Goal: Contribute content: Add original content to the website for others to see

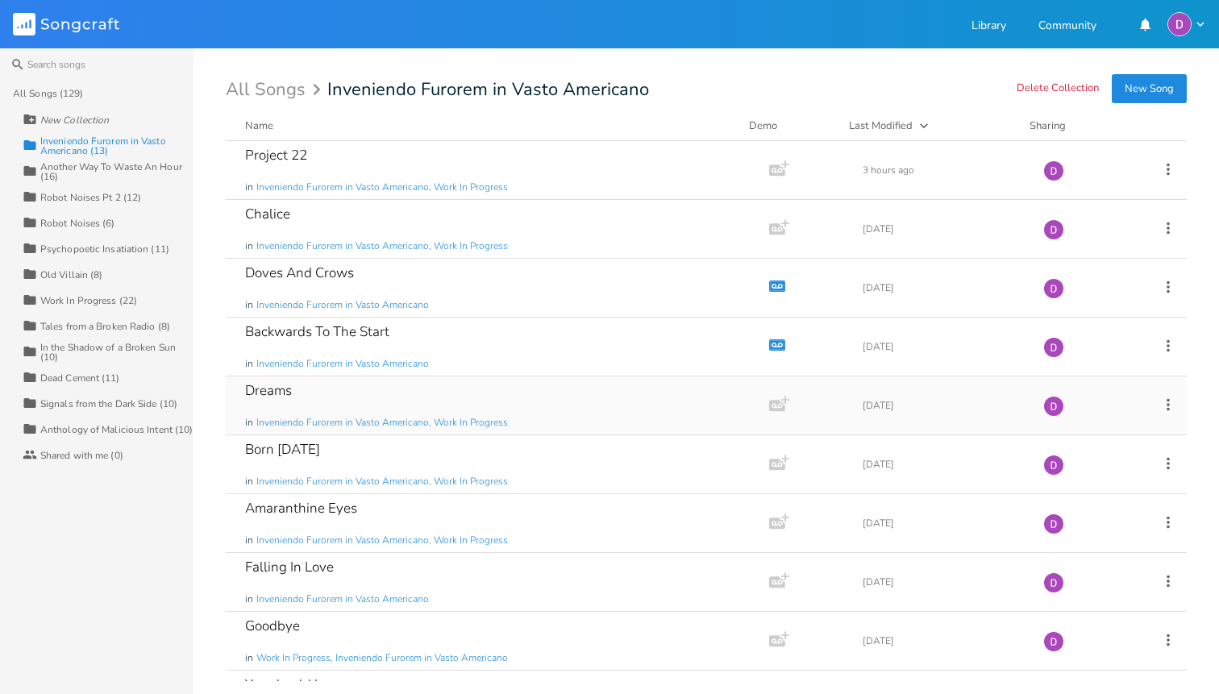
click at [334, 403] on div "Dreams in Inveniendo Furorem in Vasto Americano, Work In Progress" at bounding box center [494, 405] width 498 height 58
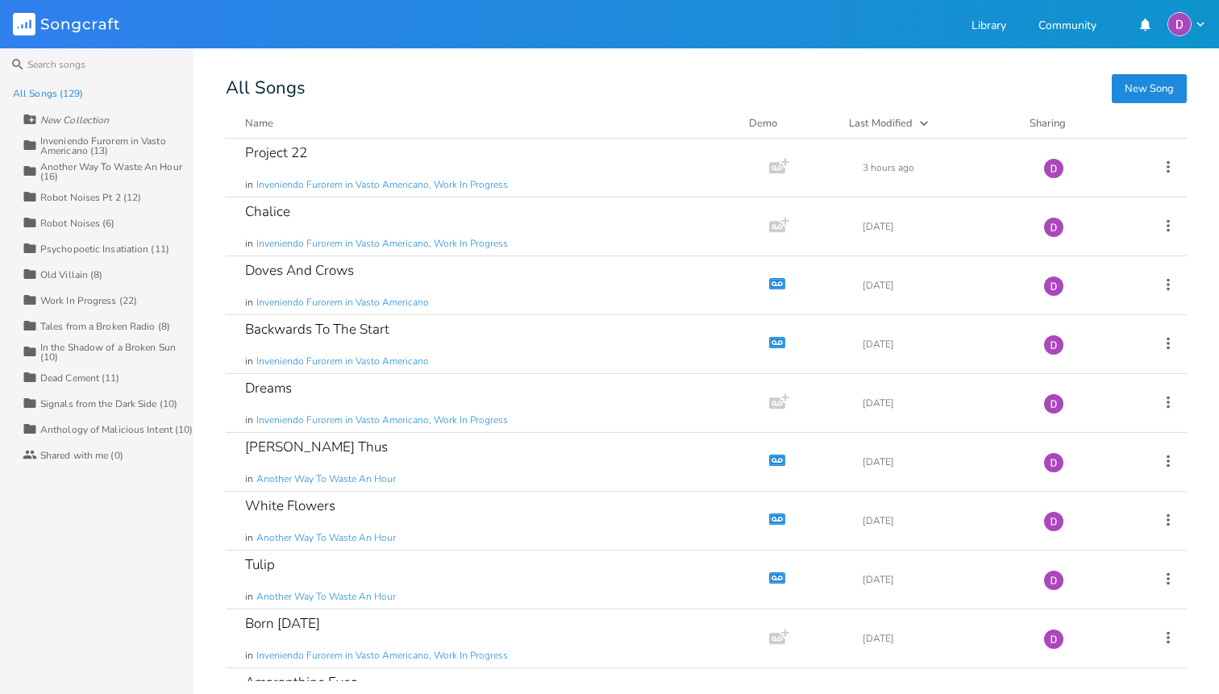
click at [123, 127] on div "New Collection" at bounding box center [108, 119] width 171 height 26
click at [114, 142] on div "Inveniendo Furorem in Vasto Americano (13)" at bounding box center [116, 145] width 153 height 19
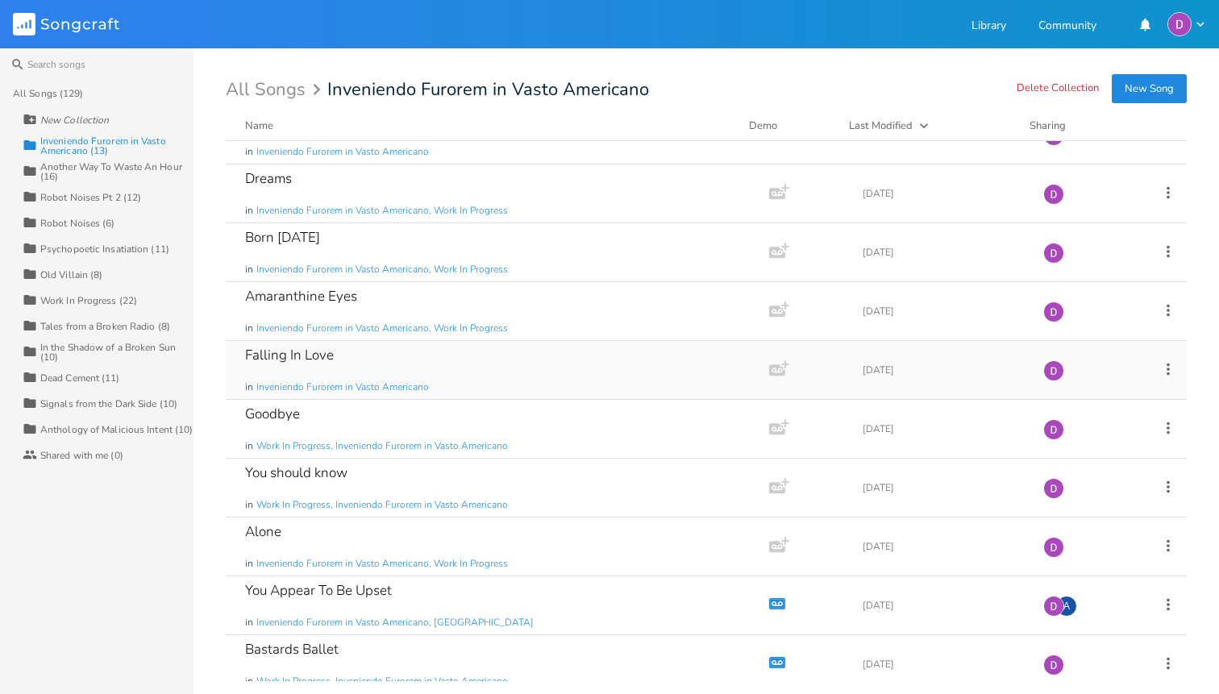
scroll to position [225, 0]
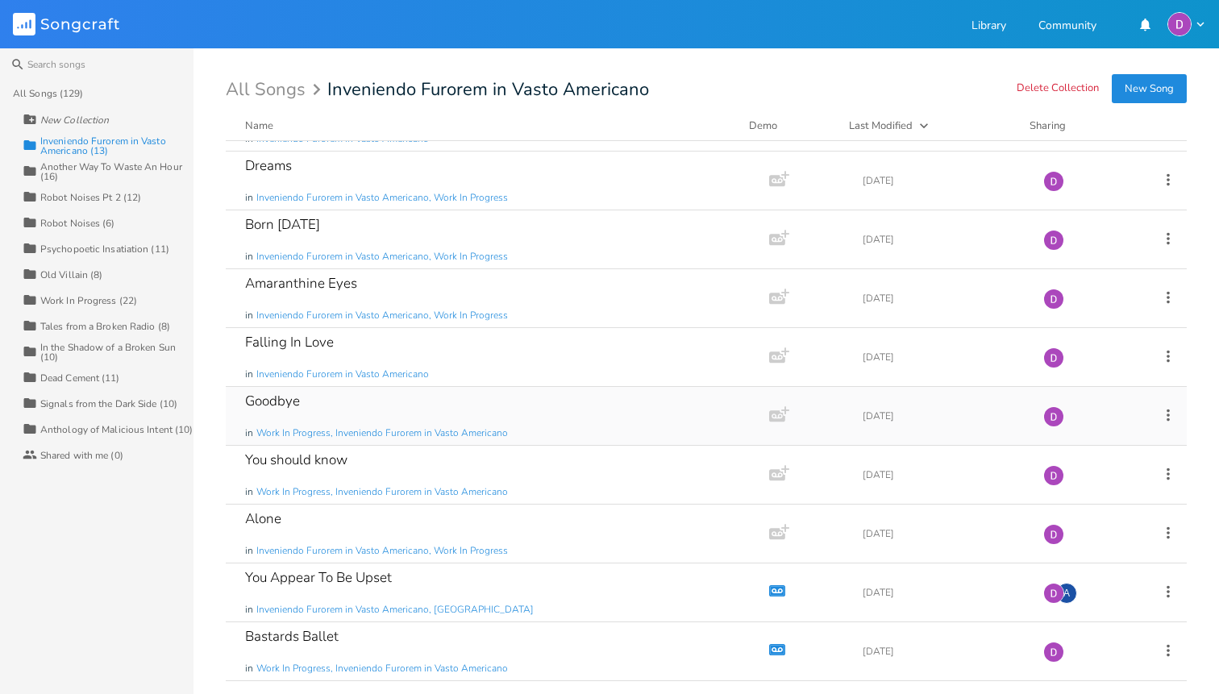
click at [490, 404] on div "Goodbye in Work In Progress, Inveniendo Furorem in Vasto Americano" at bounding box center [494, 416] width 498 height 58
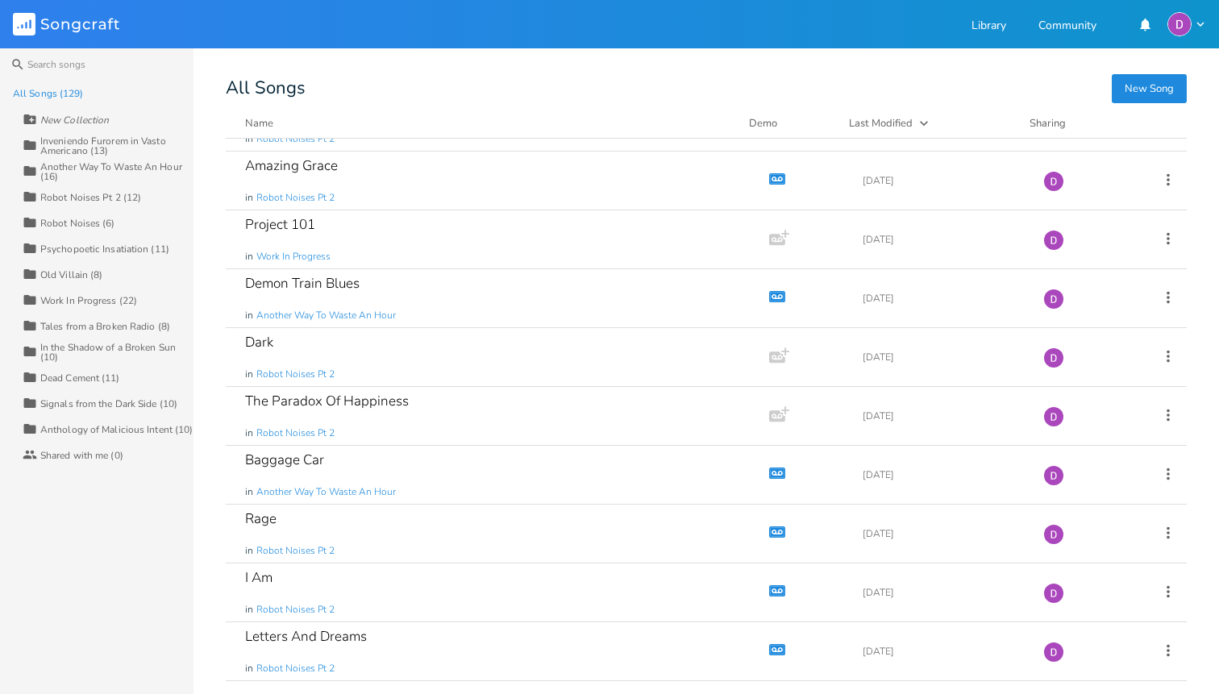
scroll to position [1632, 0]
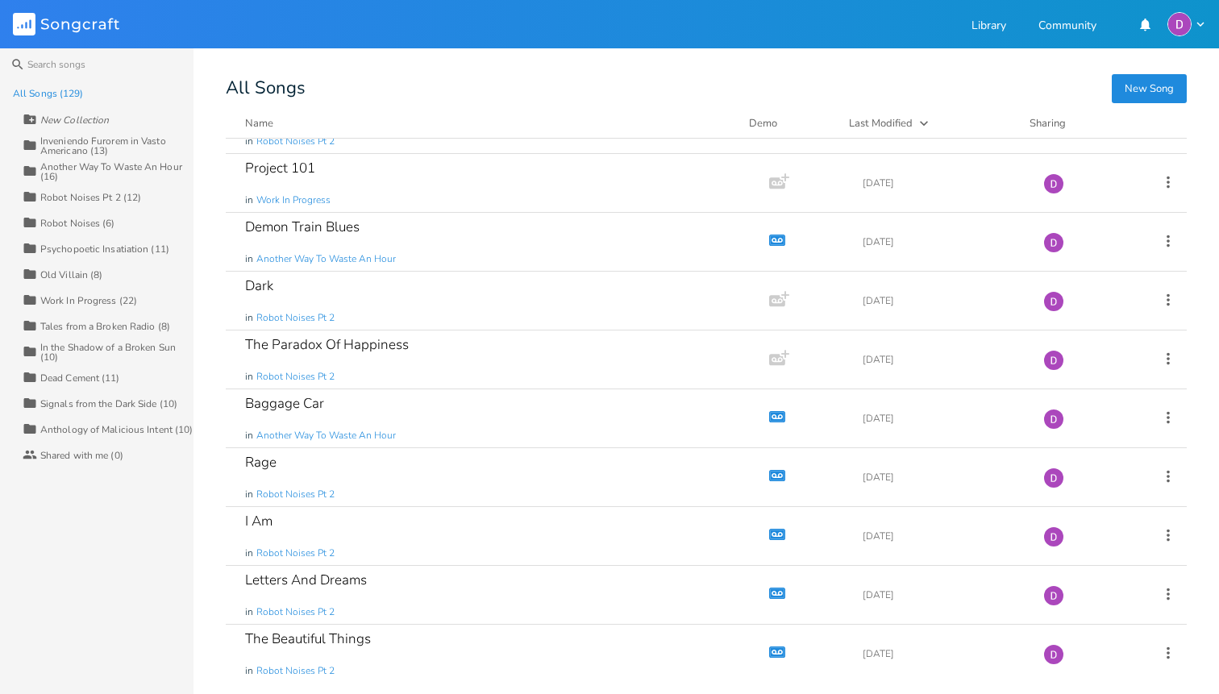
click at [108, 146] on div "Inveniendo Furorem in Vasto Americano (13)" at bounding box center [116, 145] width 153 height 19
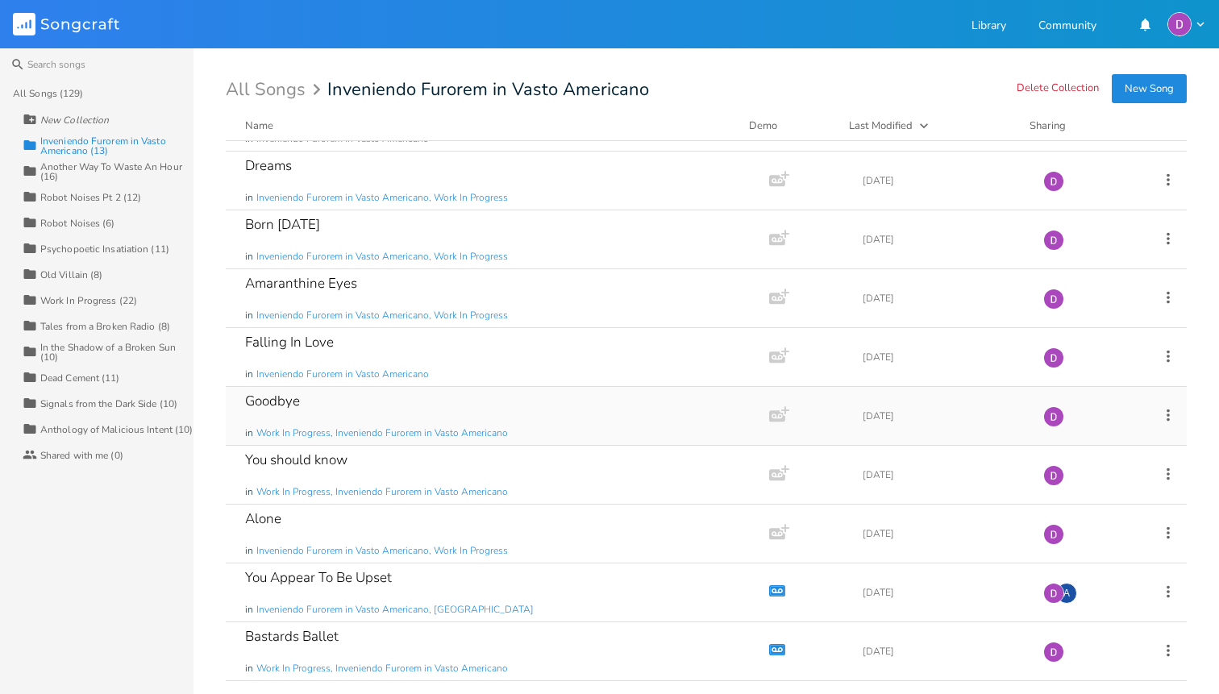
scroll to position [0, 0]
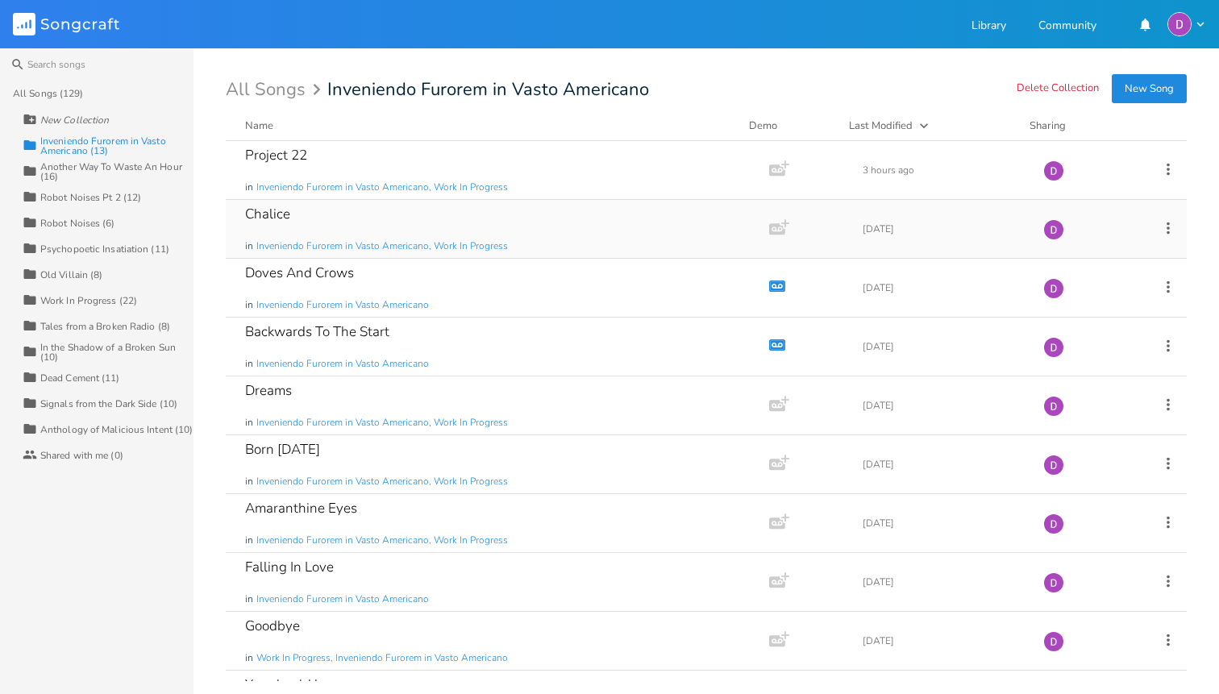
click at [332, 224] on div "Chalice in Inveniendo Furorem in Vasto Americano, Work In Progress" at bounding box center [494, 229] width 498 height 58
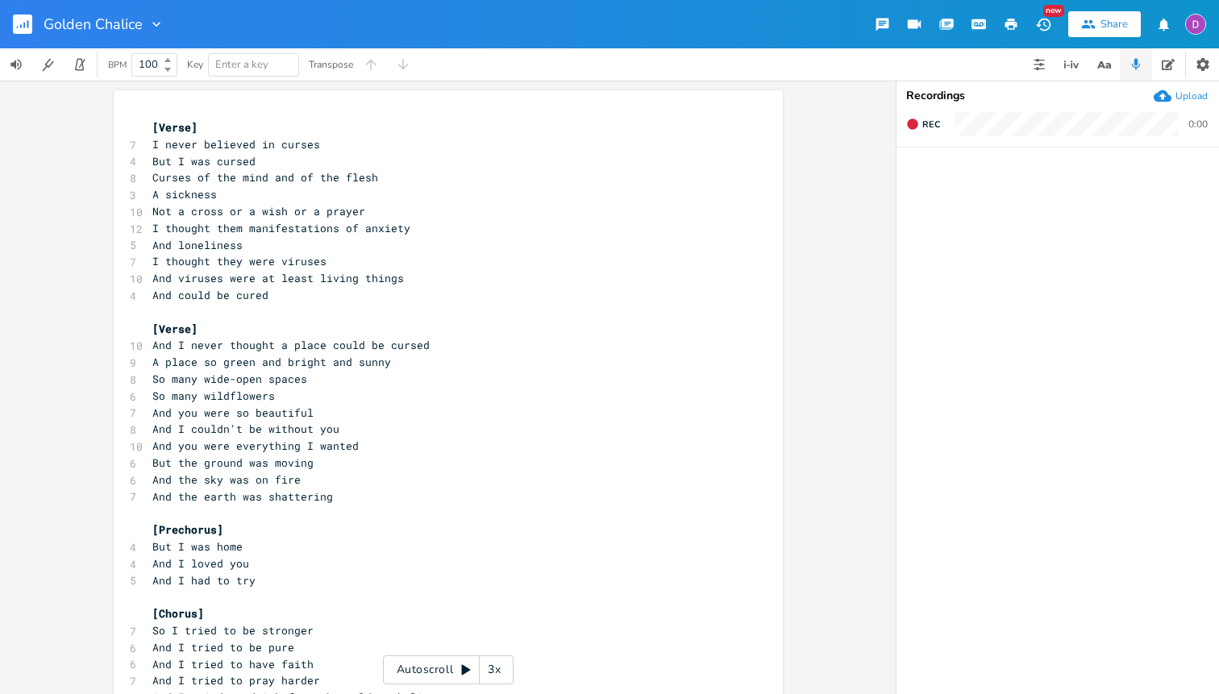
type input "Golden Chalice"
click at [1199, 98] on div "Upload" at bounding box center [1191, 95] width 32 height 13
click at [975, 27] on icon "button" at bounding box center [978, 24] width 12 height 8
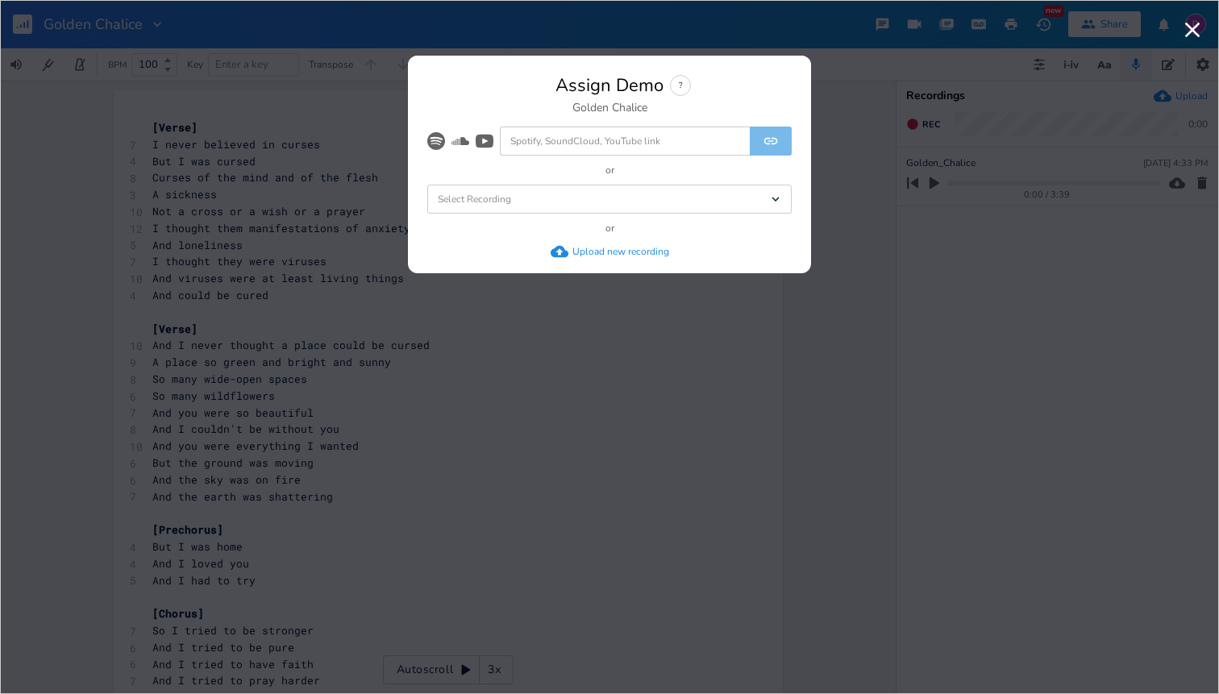
click at [679, 196] on div "Select Recording Dropdown" at bounding box center [609, 199] width 364 height 29
click at [626, 227] on li "Golden_Chalice" at bounding box center [613, 228] width 358 height 29
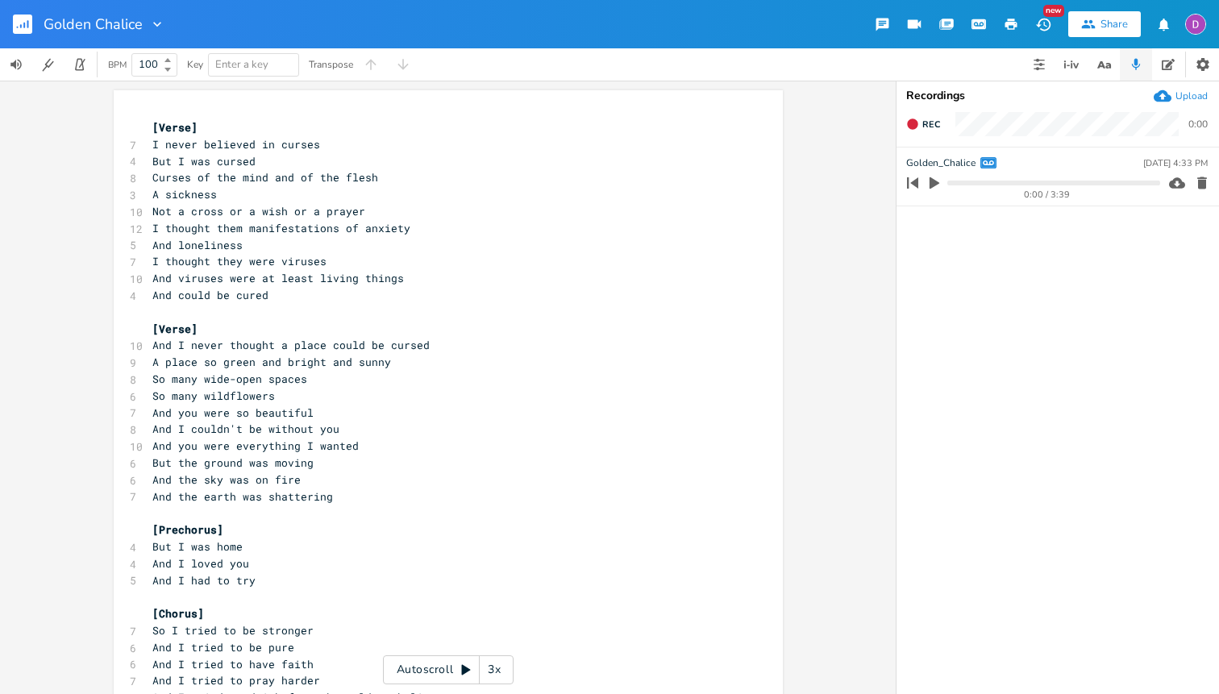
click at [24, 23] on icon "button" at bounding box center [24, 26] width 2 height 6
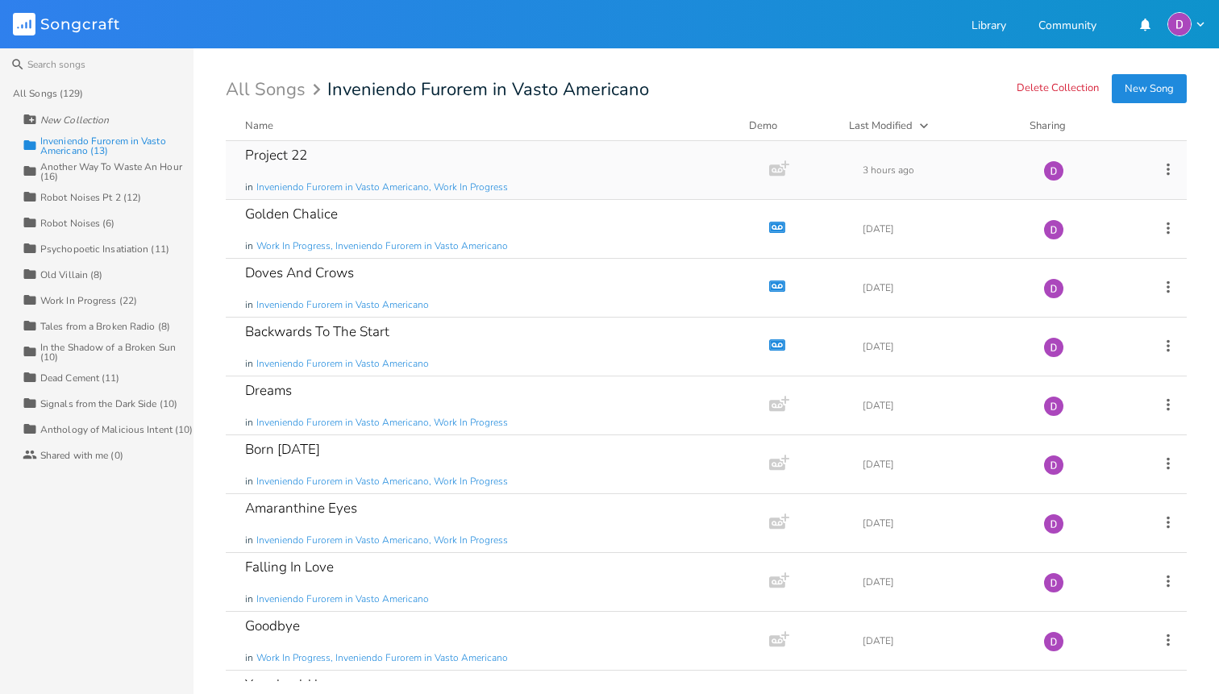
click at [327, 160] on div "Project 22 in Inveniendo Furorem in Vasto Americano, Work In Progress" at bounding box center [494, 170] width 498 height 58
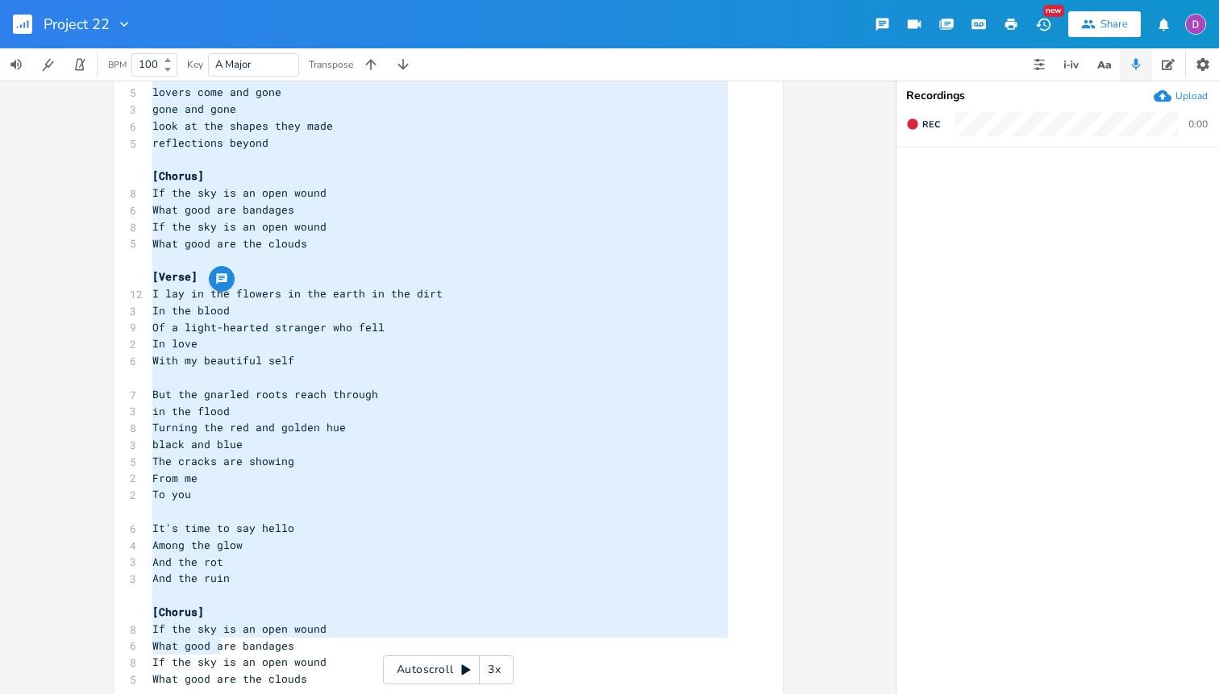
drag, startPoint x: 149, startPoint y: 326, endPoint x: 214, endPoint y: 693, distance: 373.1
click at [214, 693] on div "3 Capo on 1? ​ Verse is A hard strums, then bounce on the A string for the bass…" at bounding box center [440, 436] width 582 height 1140
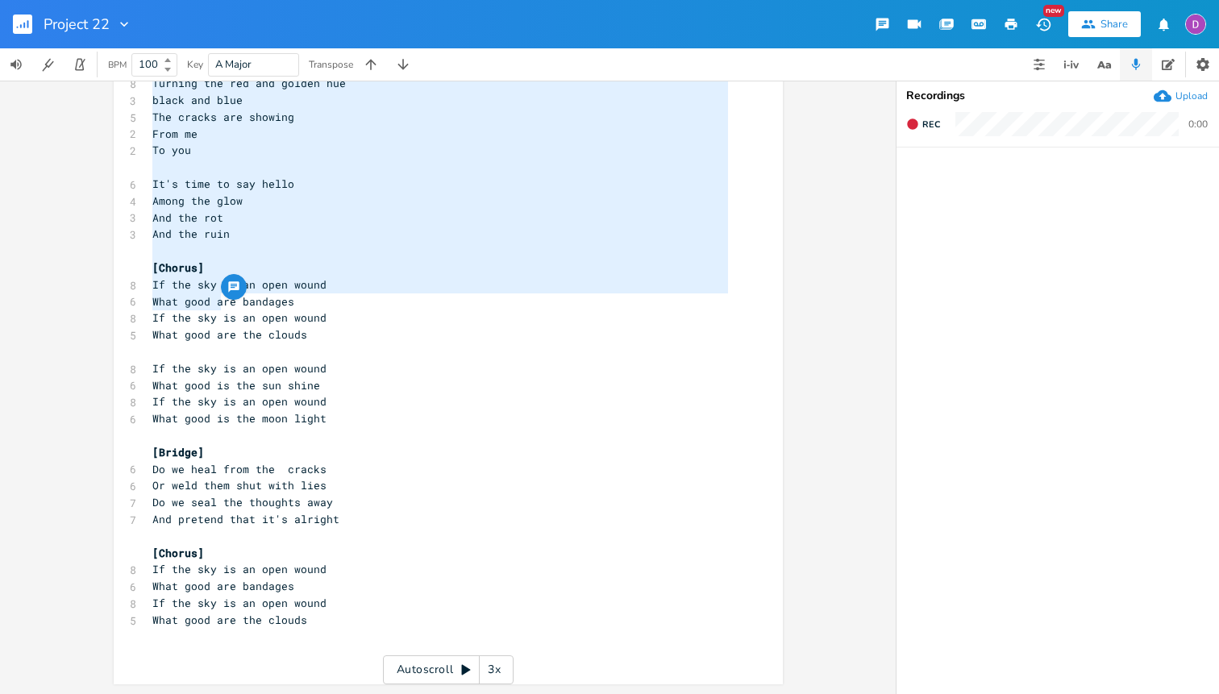
type textarea "were in a fun house lovers come and gone gone and gone look at the shapes they …"
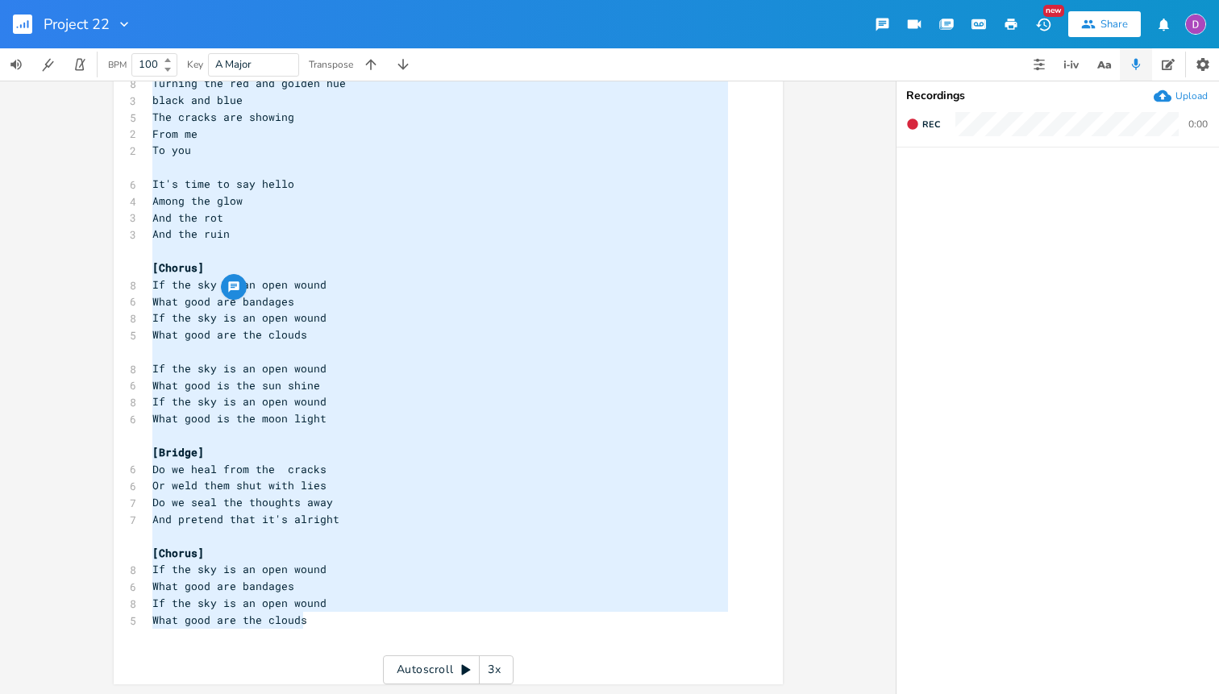
click at [315, 614] on pre "What good are the clouds" at bounding box center [440, 620] width 582 height 17
click at [23, 27] on icon "button" at bounding box center [24, 26] width 2 height 6
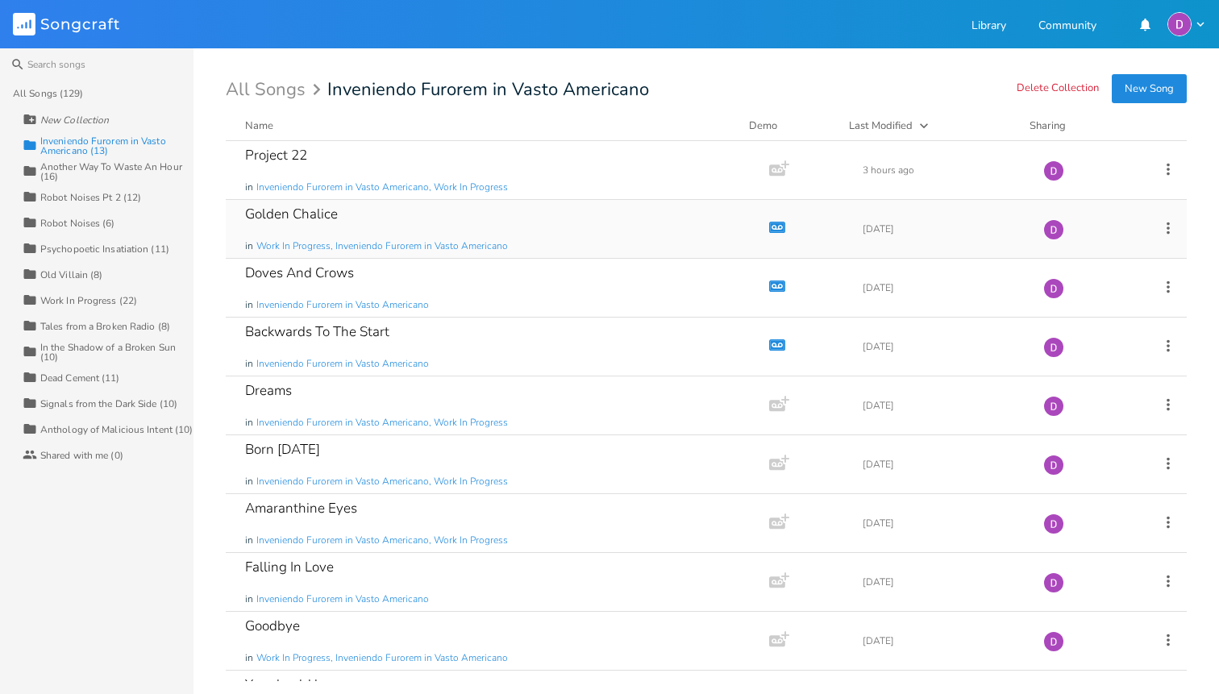
click at [336, 214] on div "Golden Chalice" at bounding box center [291, 214] width 93 height 14
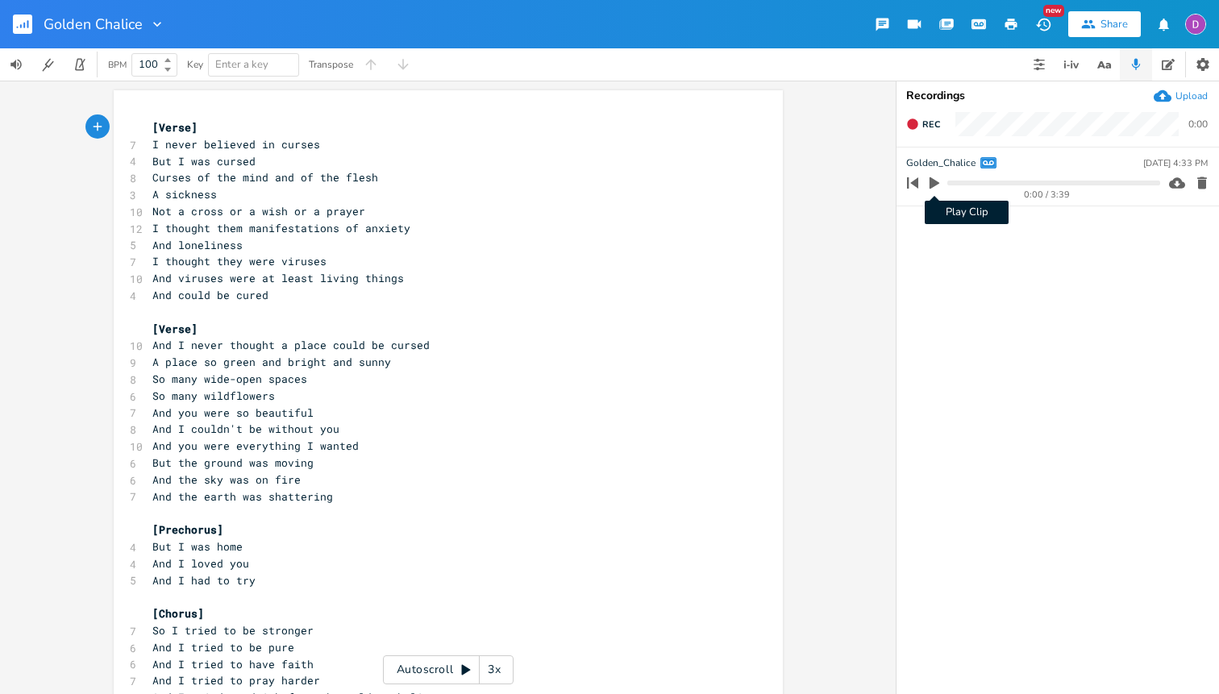
click at [931, 181] on icon "button" at bounding box center [934, 183] width 10 height 12
click at [998, 182] on progress at bounding box center [1053, 183] width 212 height 5
click at [936, 180] on icon "button" at bounding box center [934, 182] width 10 height 10
